Goal: Information Seeking & Learning: Check status

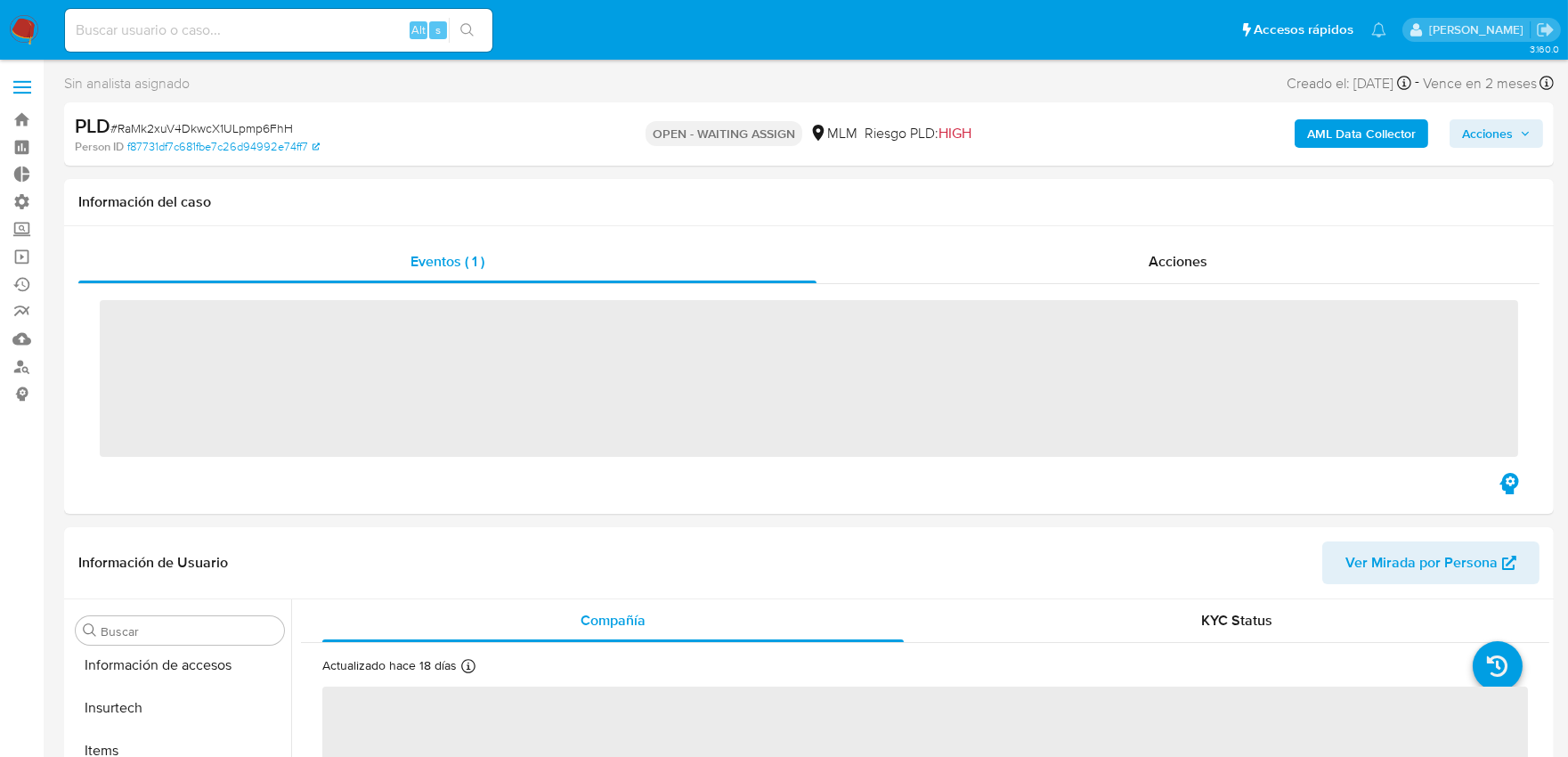
scroll to position [752, 0]
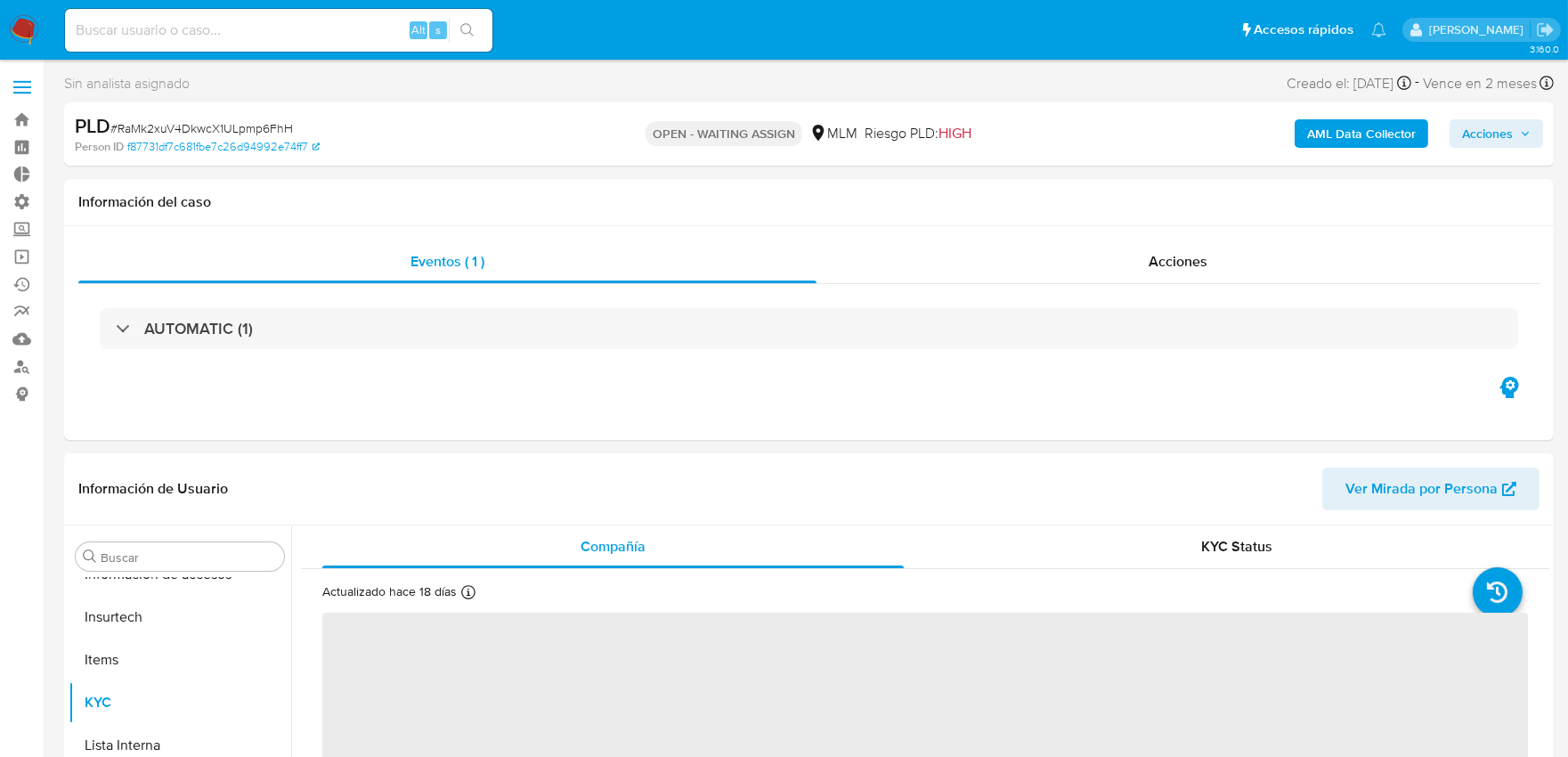
select select "10"
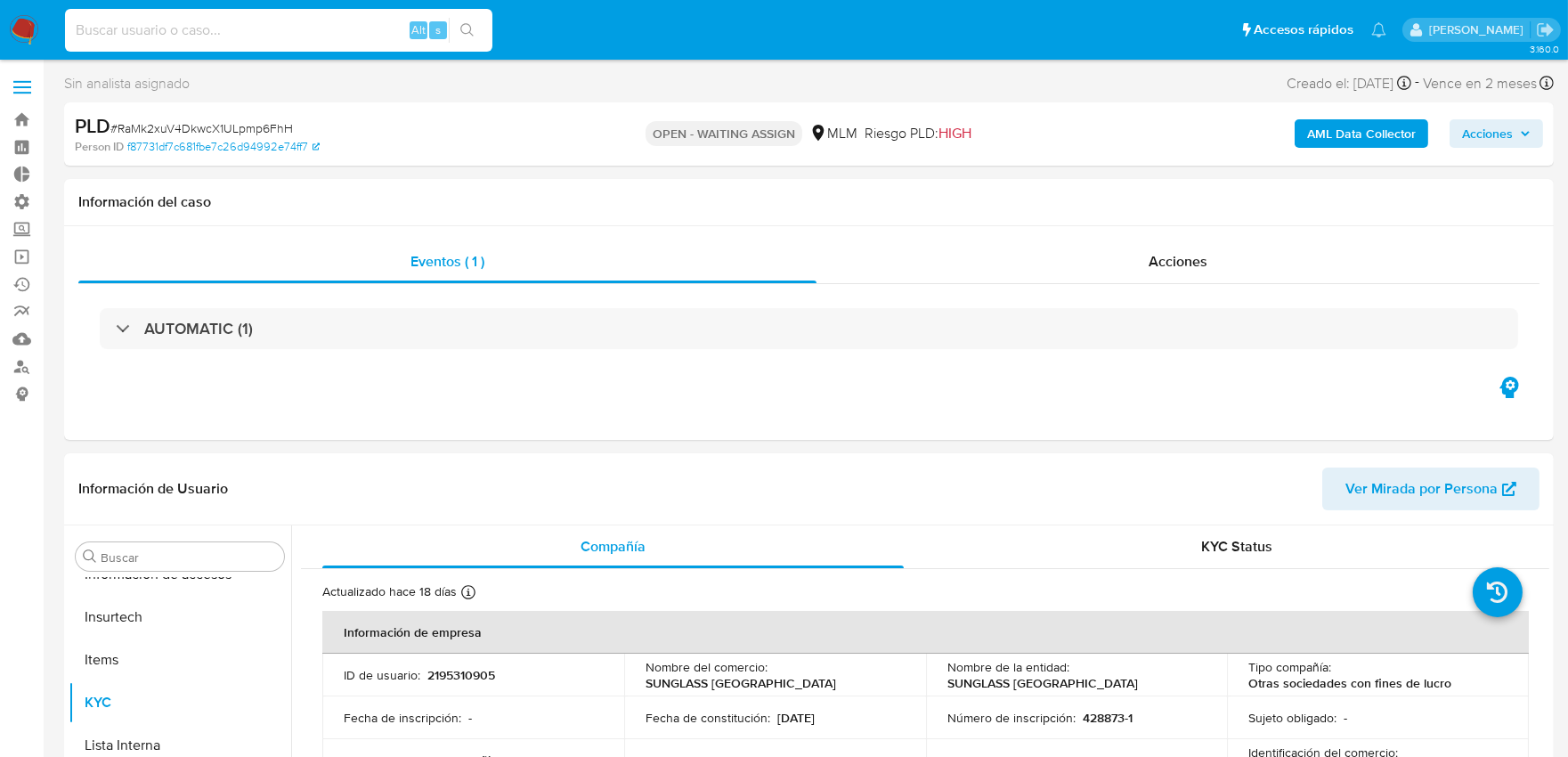
click at [222, 32] on input at bounding box center [279, 31] width 427 height 24
paste input "2Adwr1j6oTvVGLoAKtus89WJ"
type input "2Adwr1j6oTvVGLoAKtus89WJ"
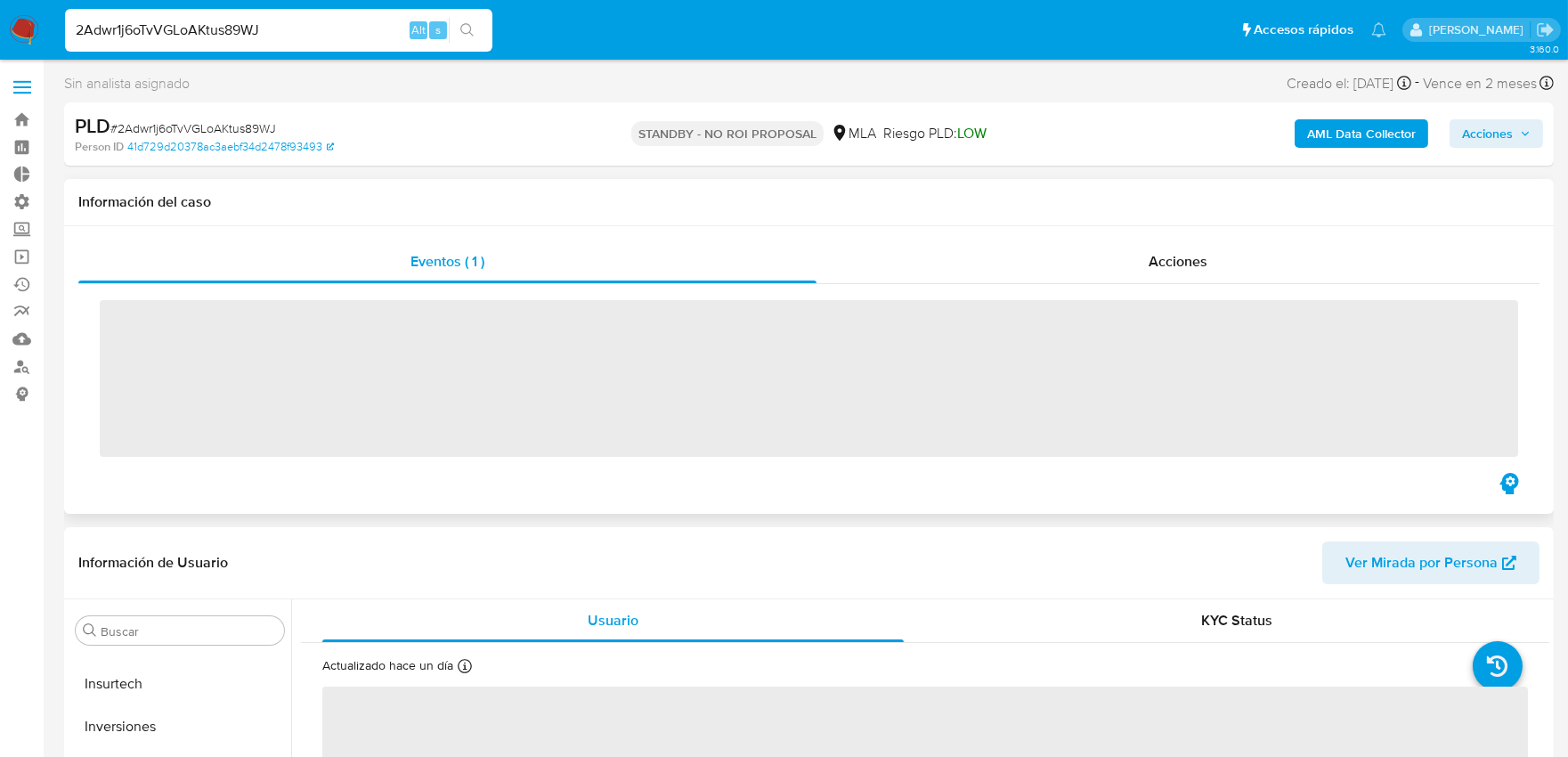
scroll to position [838, 0]
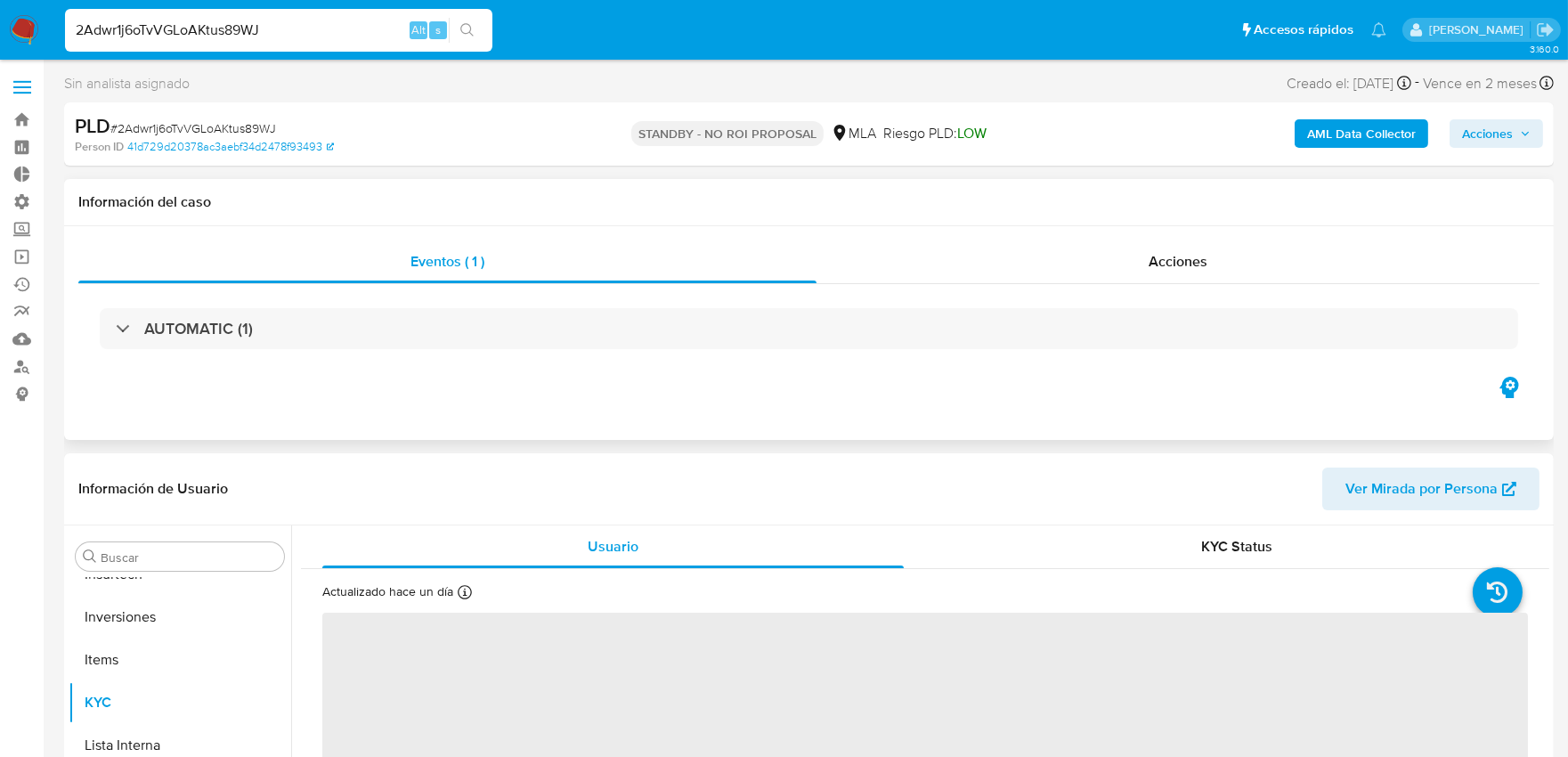
select select "10"
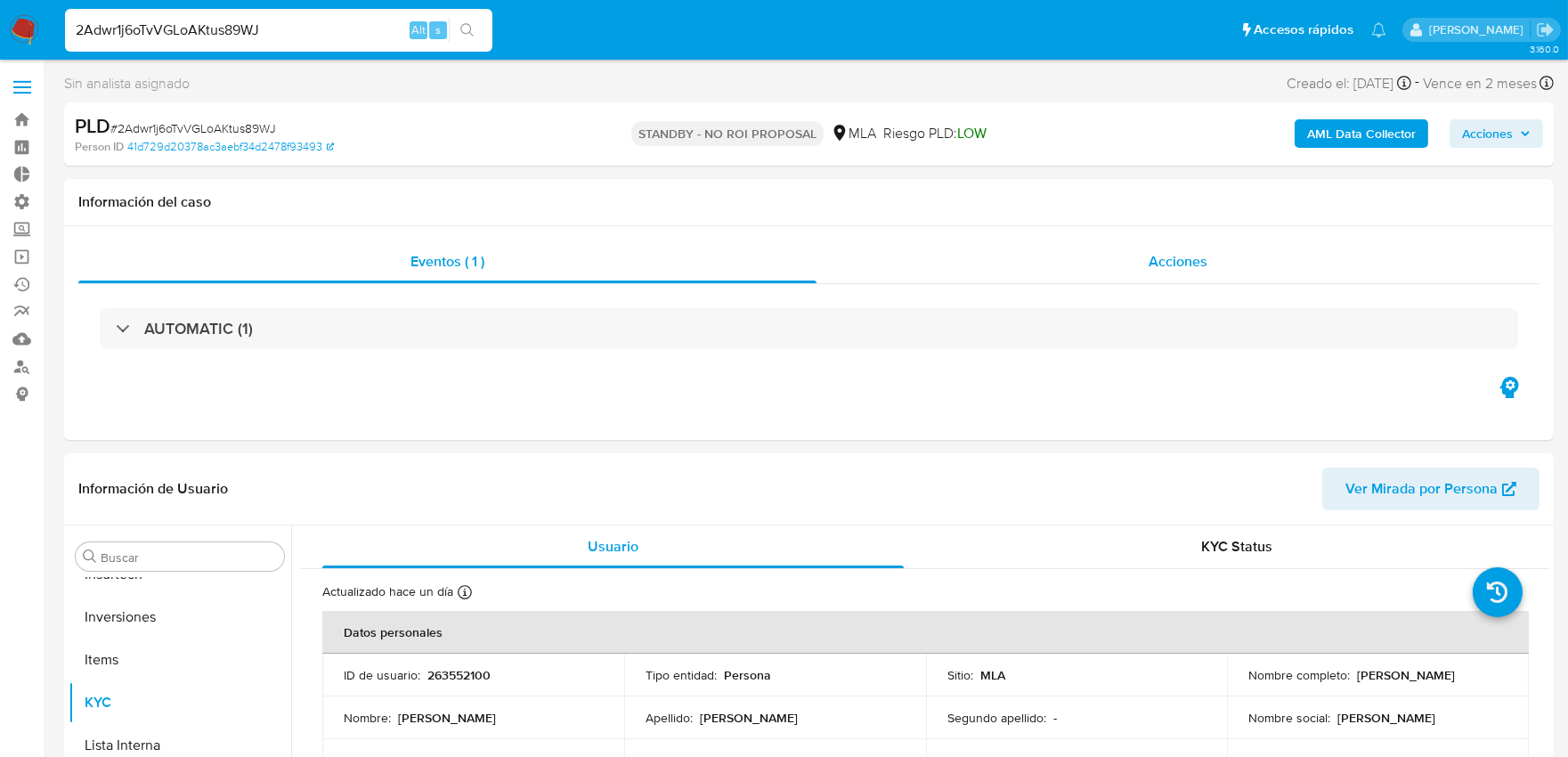
click at [1207, 265] on span "Acciones" at bounding box center [1178, 261] width 59 height 21
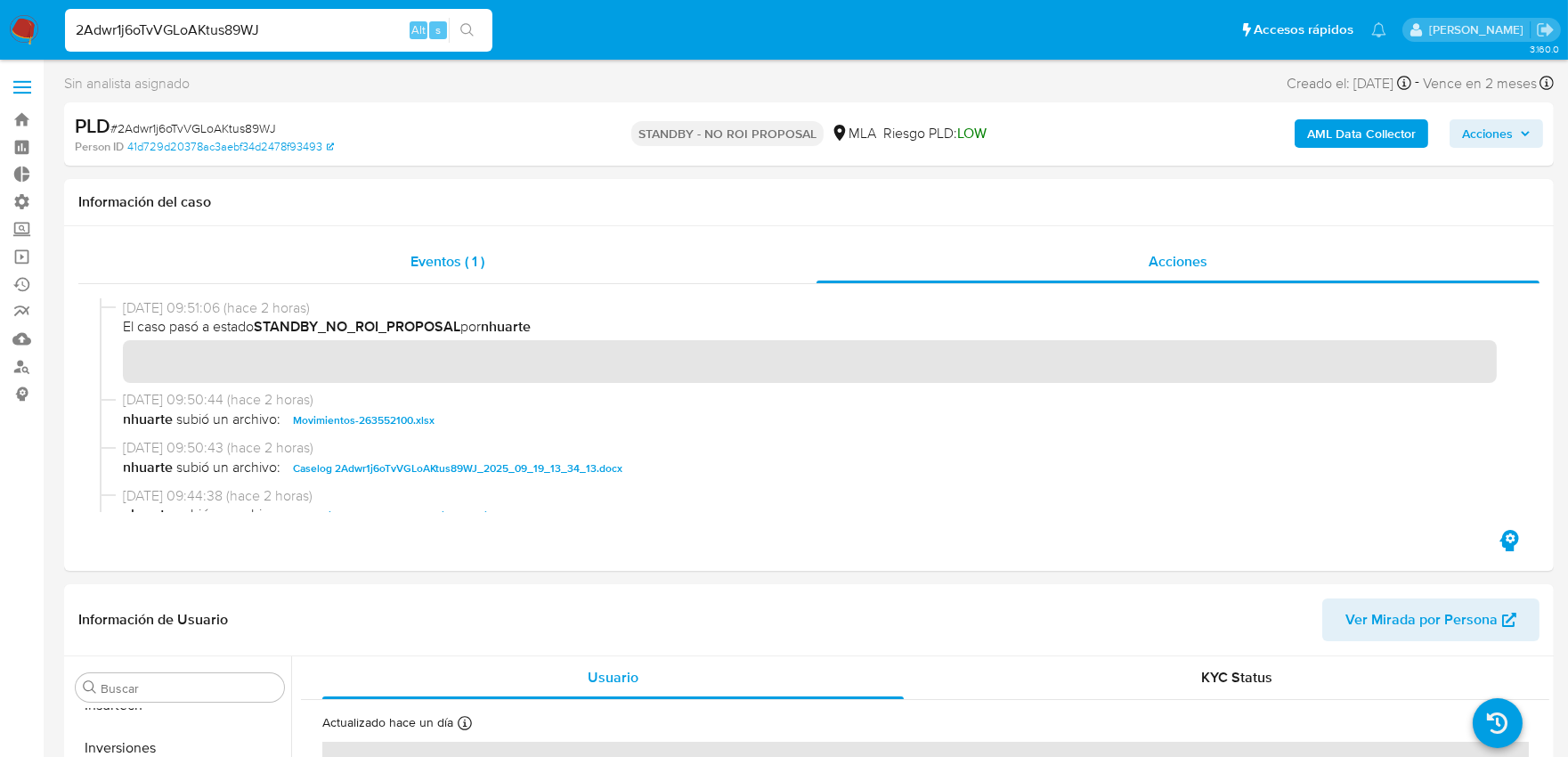
click at [412, 255] on span "Eventos ( 1 )" at bounding box center [446, 261] width 74 height 21
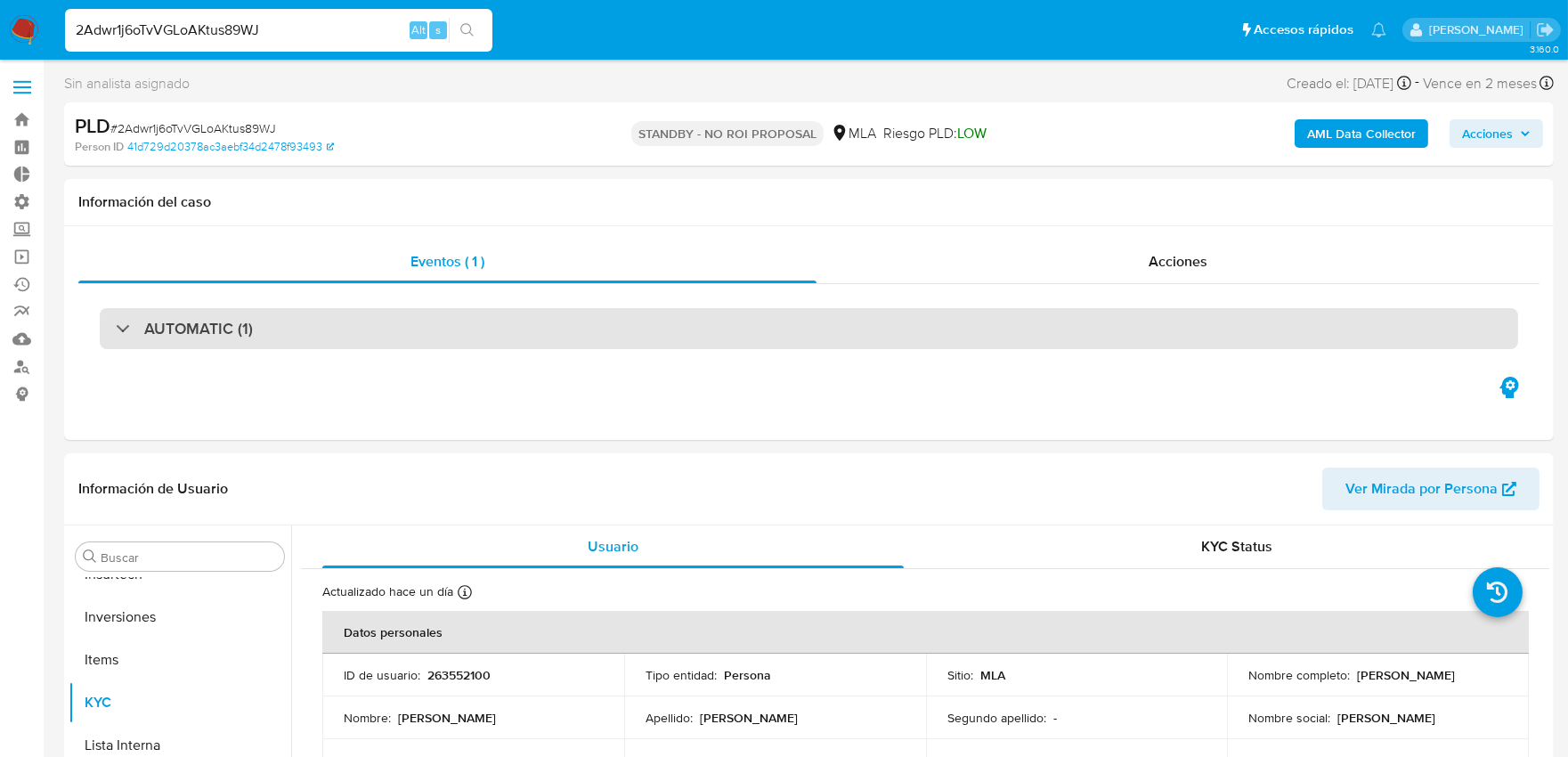
click at [573, 334] on div "AUTOMATIC (1)" at bounding box center [809, 329] width 1419 height 41
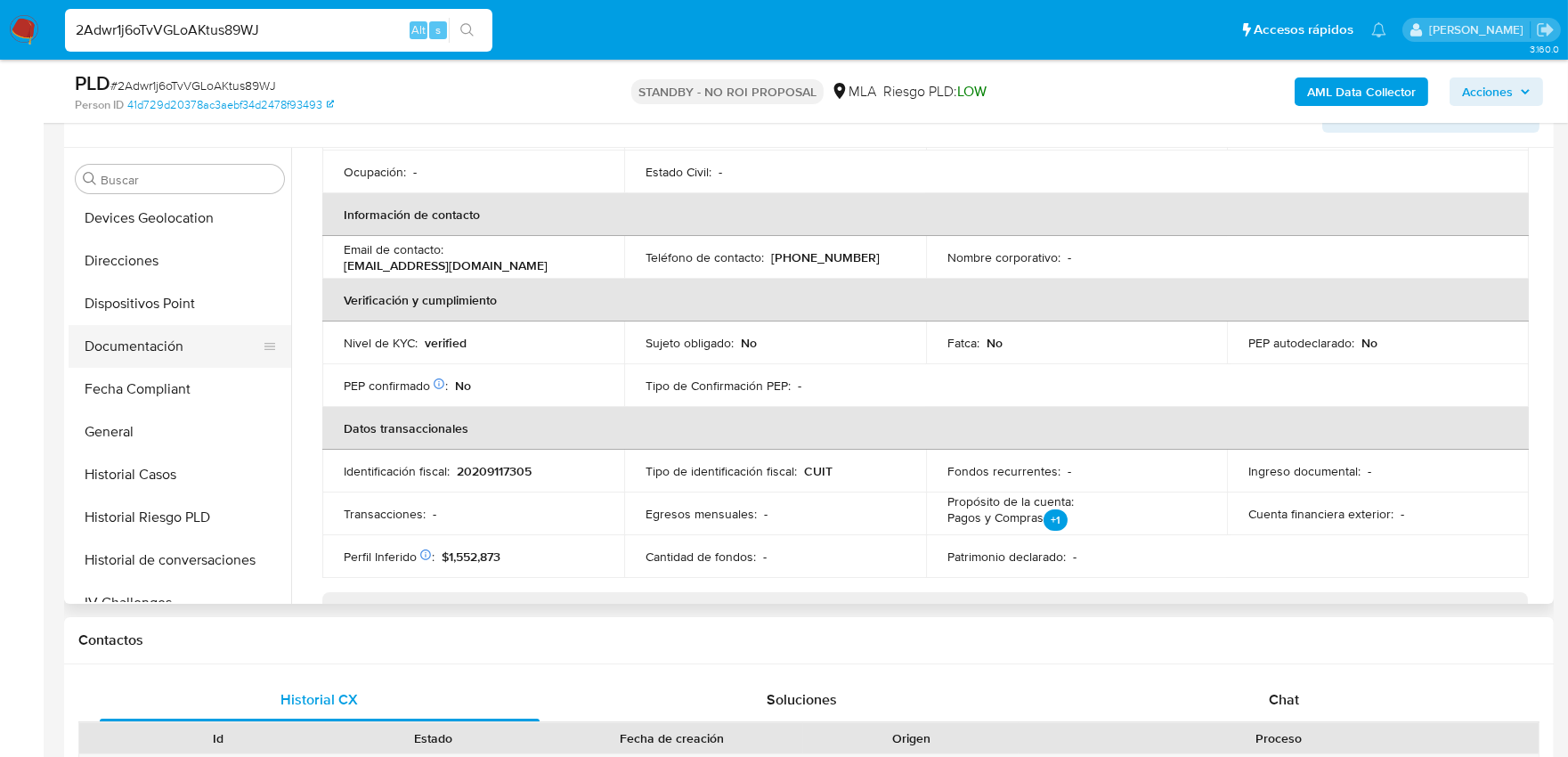
scroll to position [395, 0]
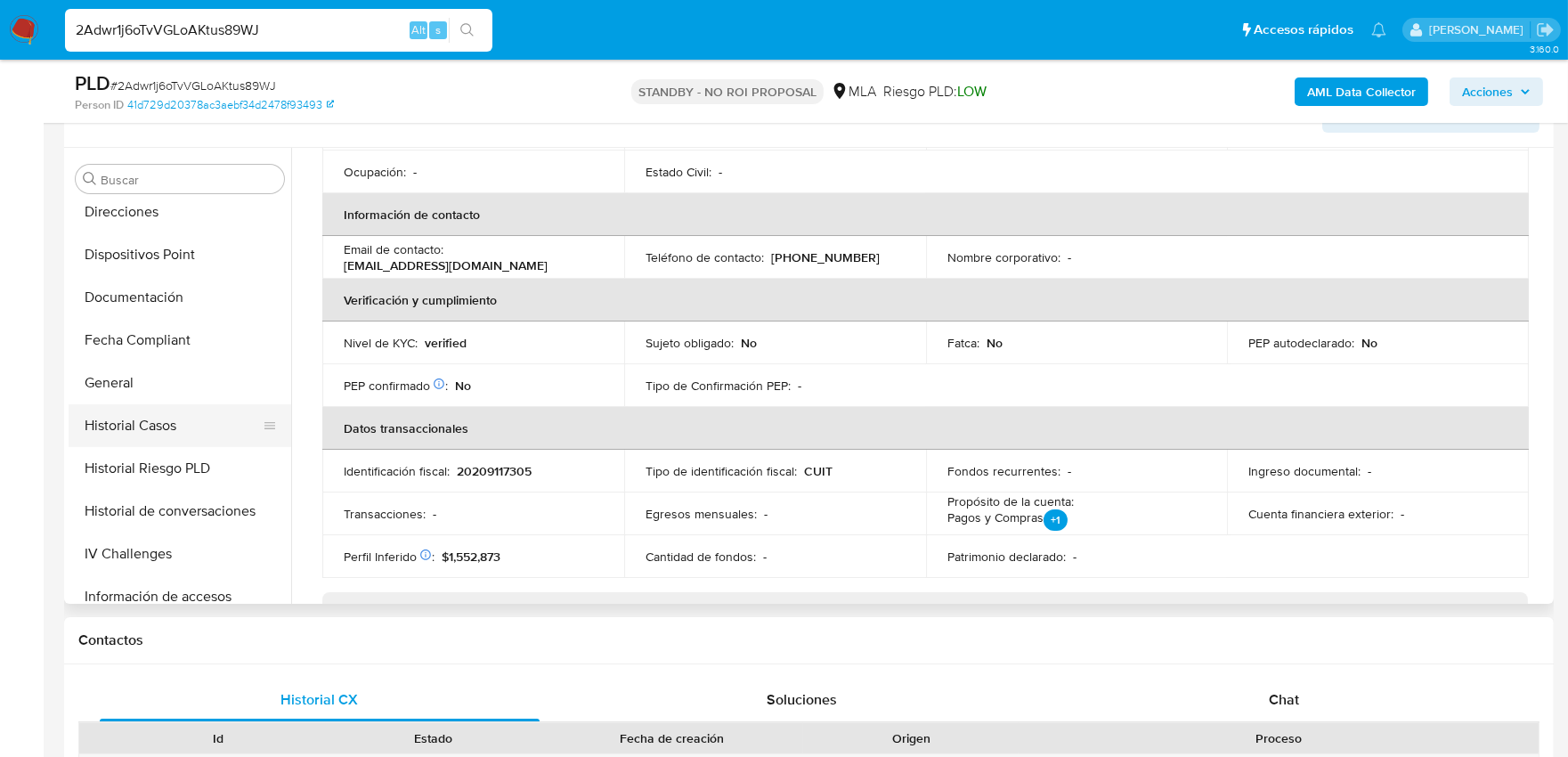
click at [129, 418] on button "Historial Casos" at bounding box center [173, 426] width 209 height 43
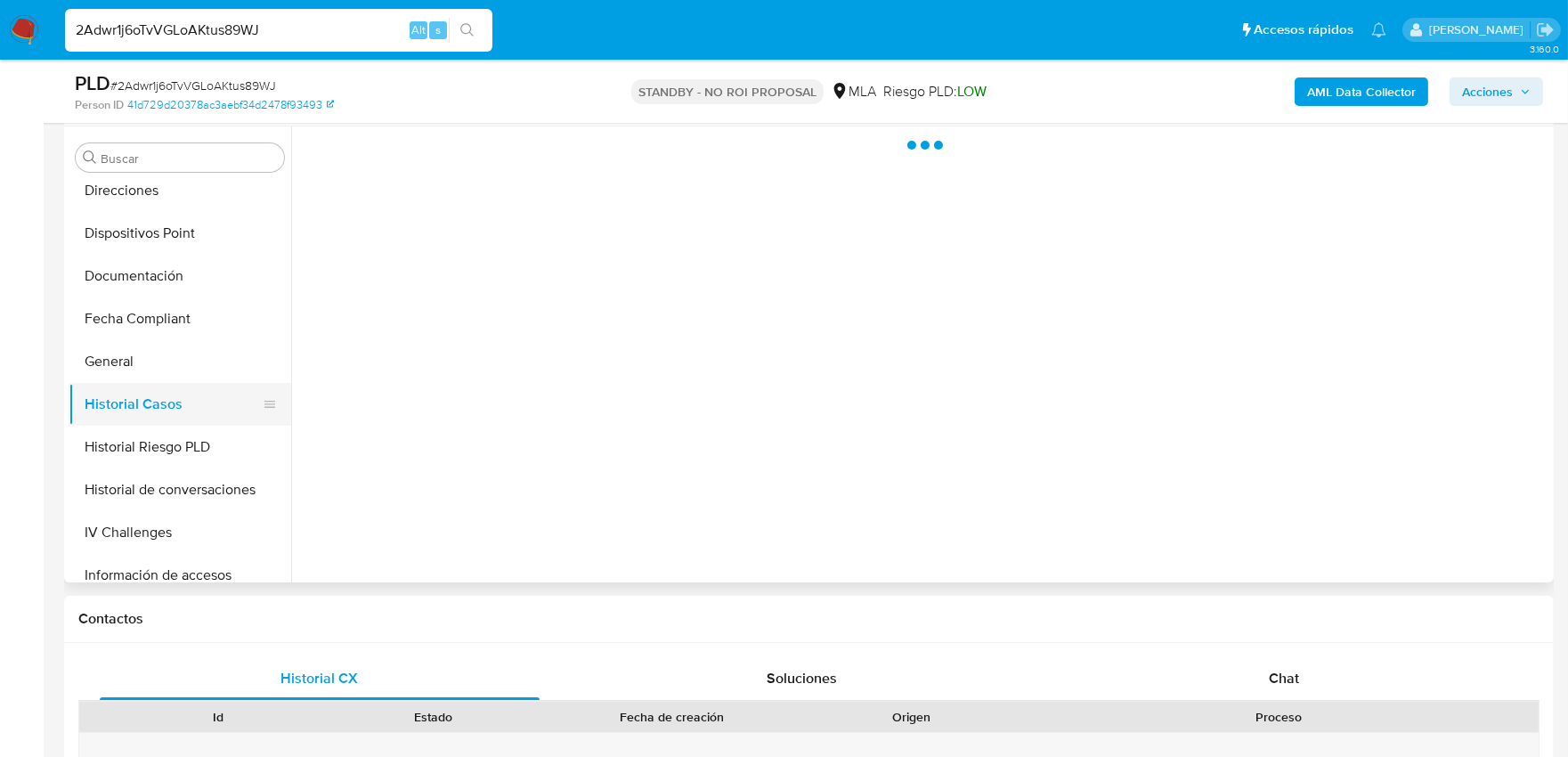
scroll to position [0, 0]
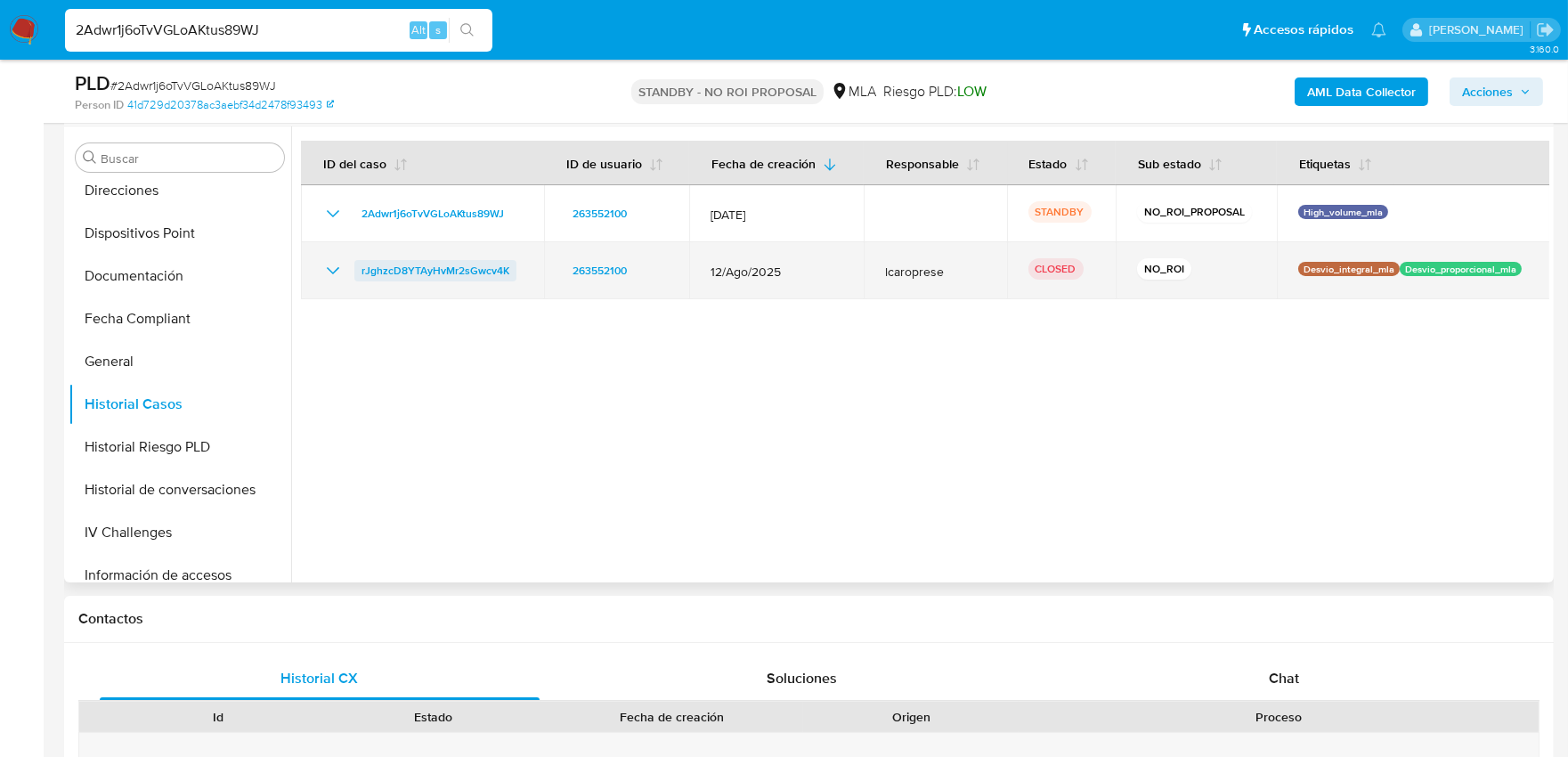
click at [448, 269] on span "rJghzcD8YTAyHvMr2sGwcv4K" at bounding box center [435, 271] width 148 height 22
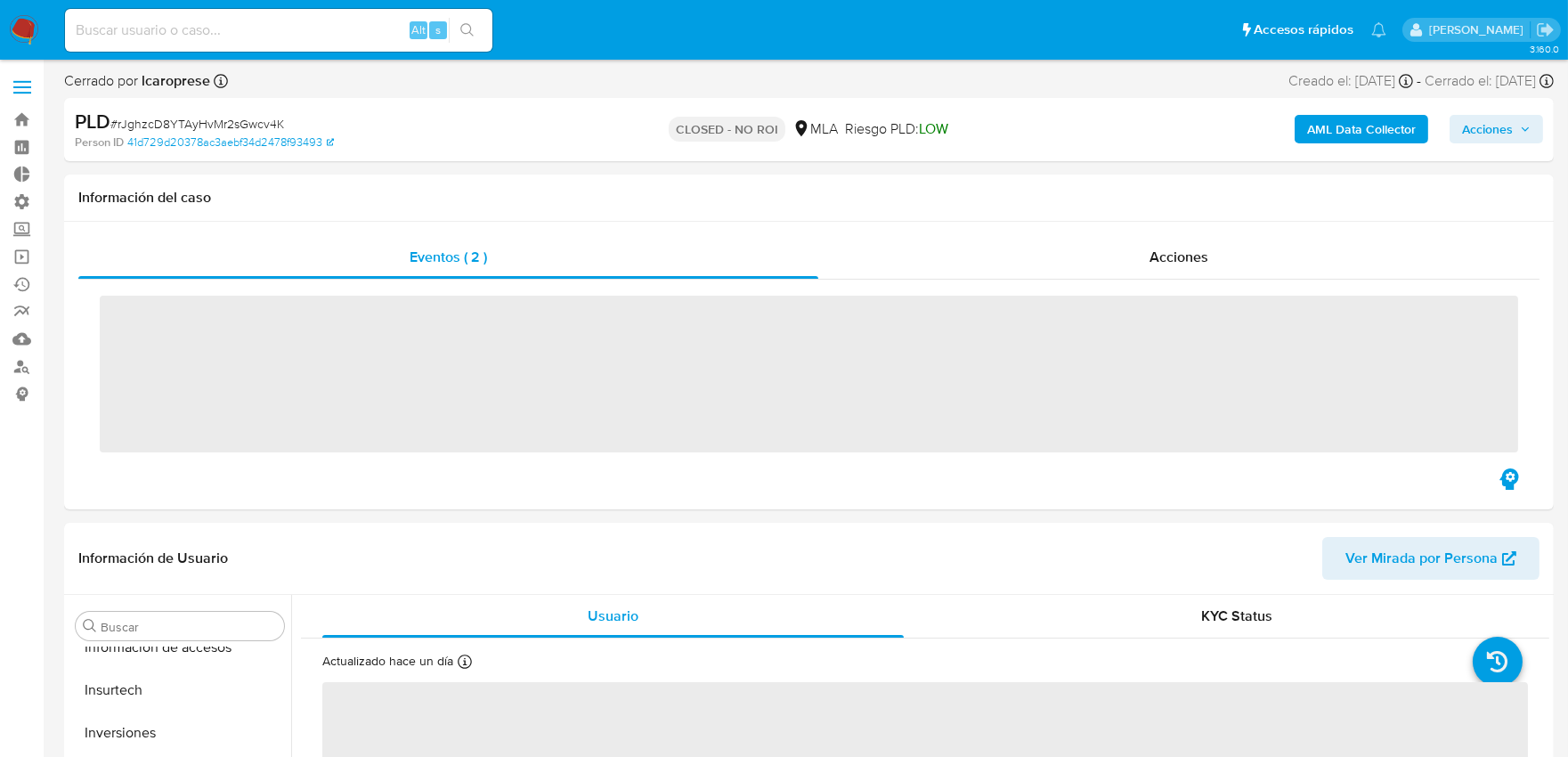
scroll to position [838, 0]
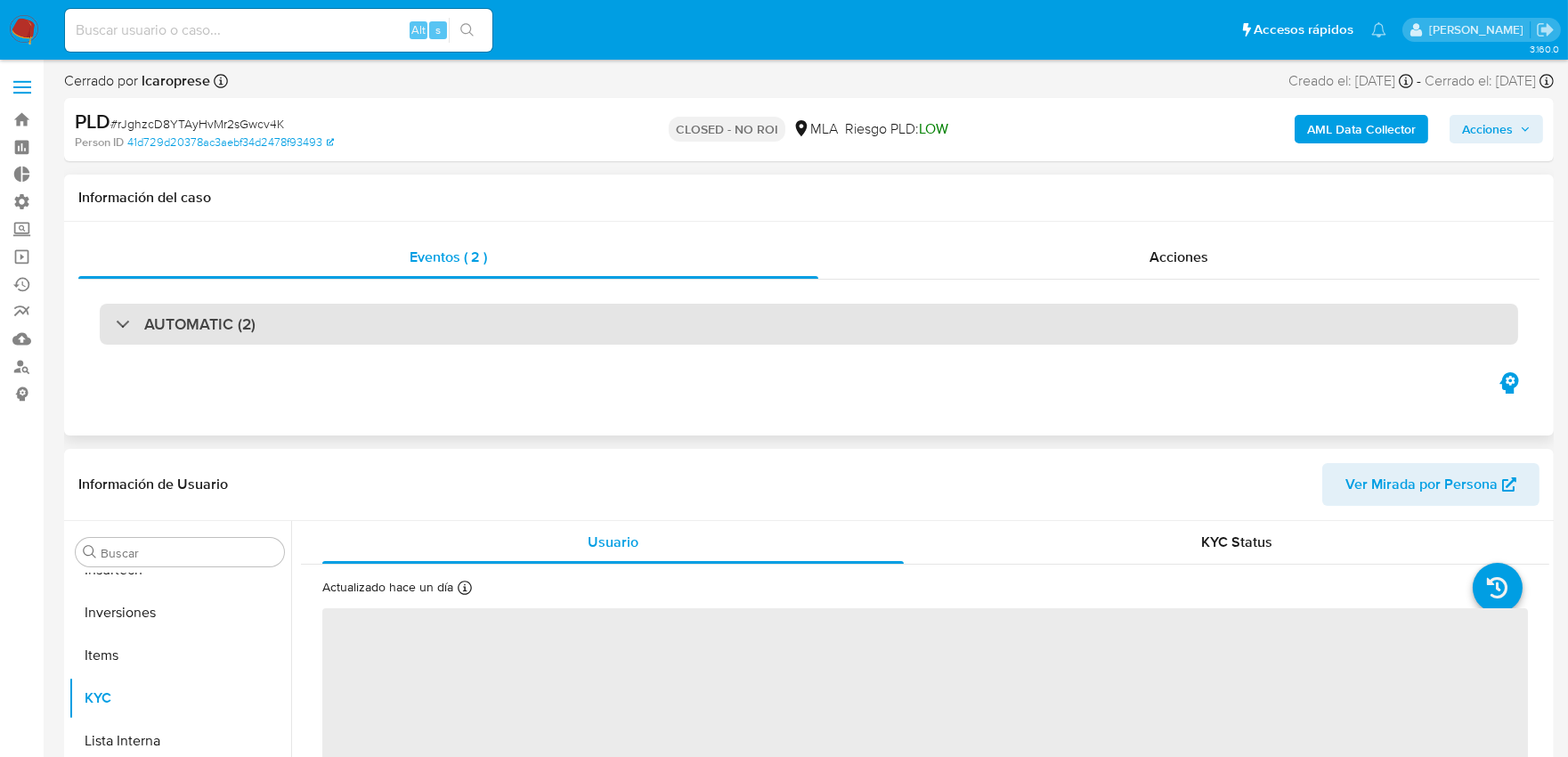
click at [316, 322] on div "AUTOMATIC (2)" at bounding box center [809, 324] width 1419 height 41
select select "10"
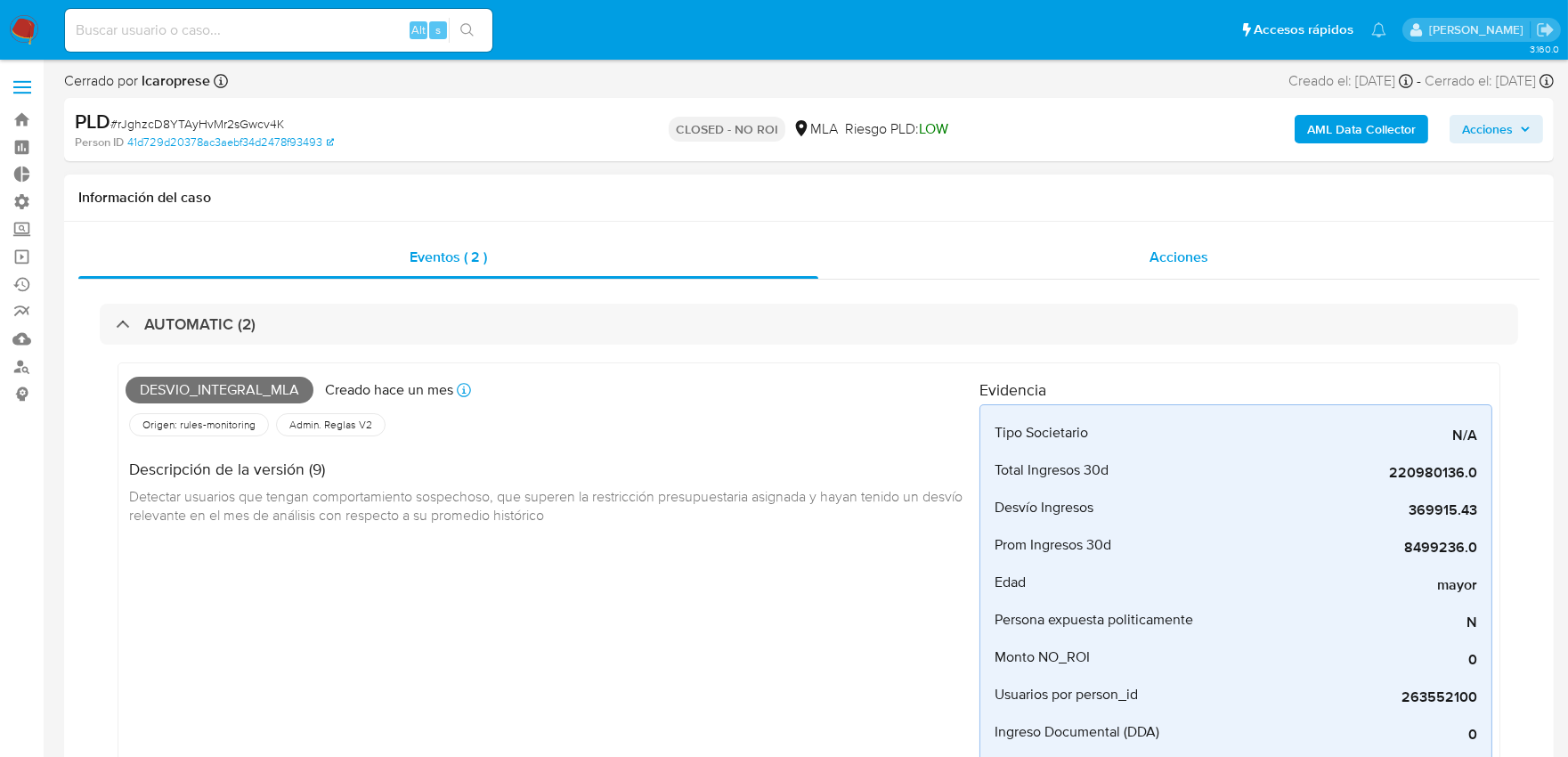
click at [1153, 262] on span "Acciones" at bounding box center [1179, 257] width 59 height 21
